Goal: Task Accomplishment & Management: Complete application form

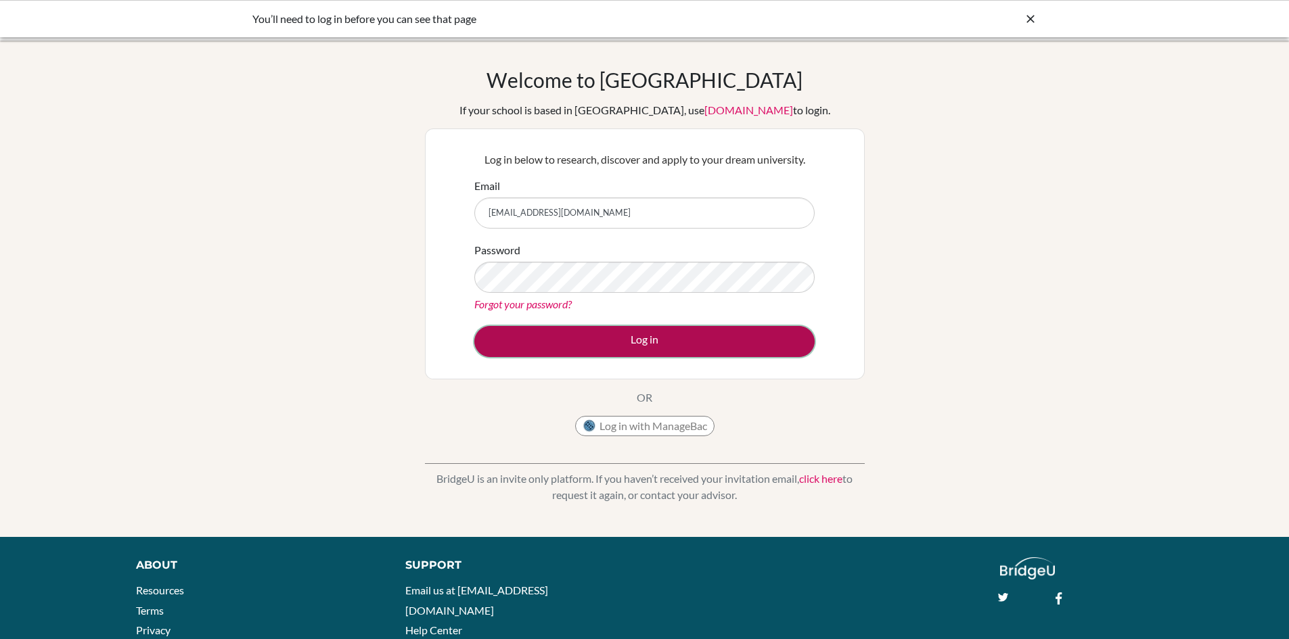
click at [566, 342] on button "Log in" at bounding box center [644, 341] width 340 height 31
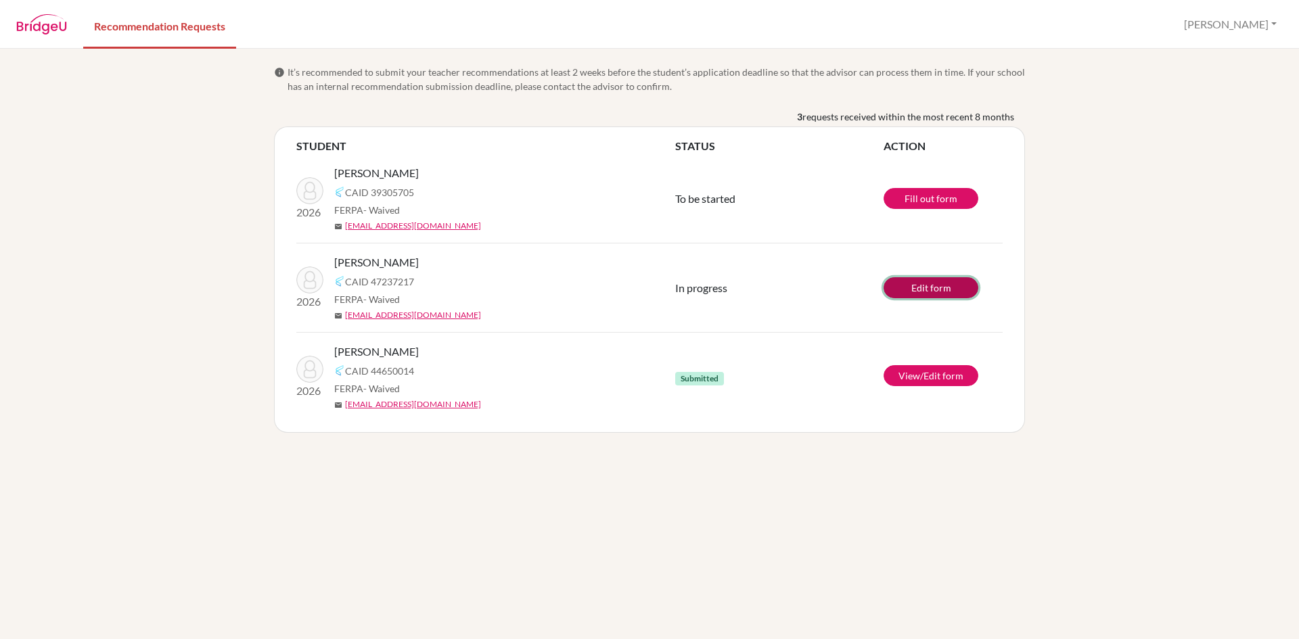
click at [917, 293] on link "Edit form" at bounding box center [931, 287] width 95 height 21
click at [905, 201] on link "Fill out form" at bounding box center [931, 198] width 95 height 21
